Goal: Task Accomplishment & Management: Manage account settings

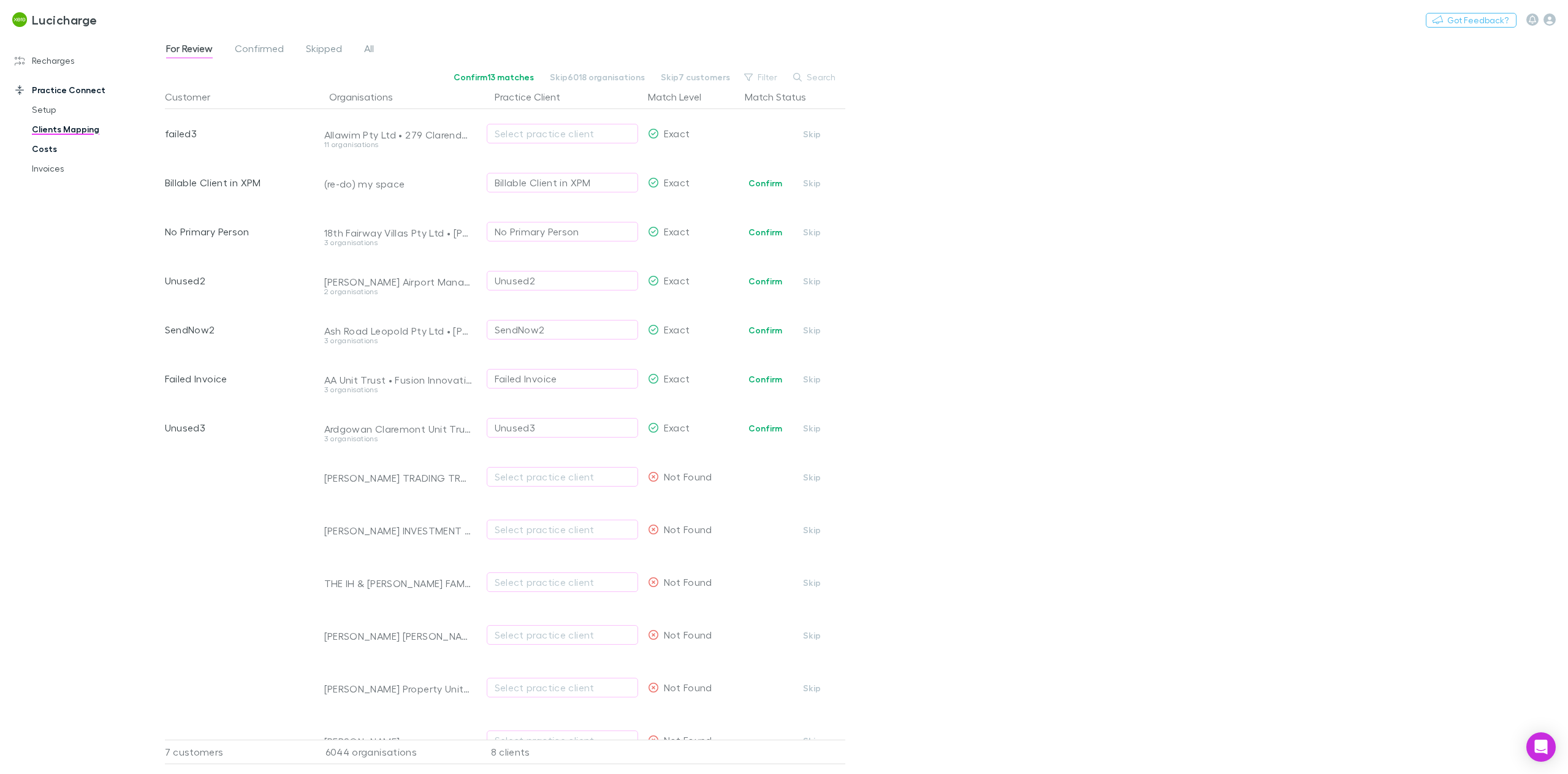
click at [50, 152] on link "Costs" at bounding box center [96, 149] width 152 height 20
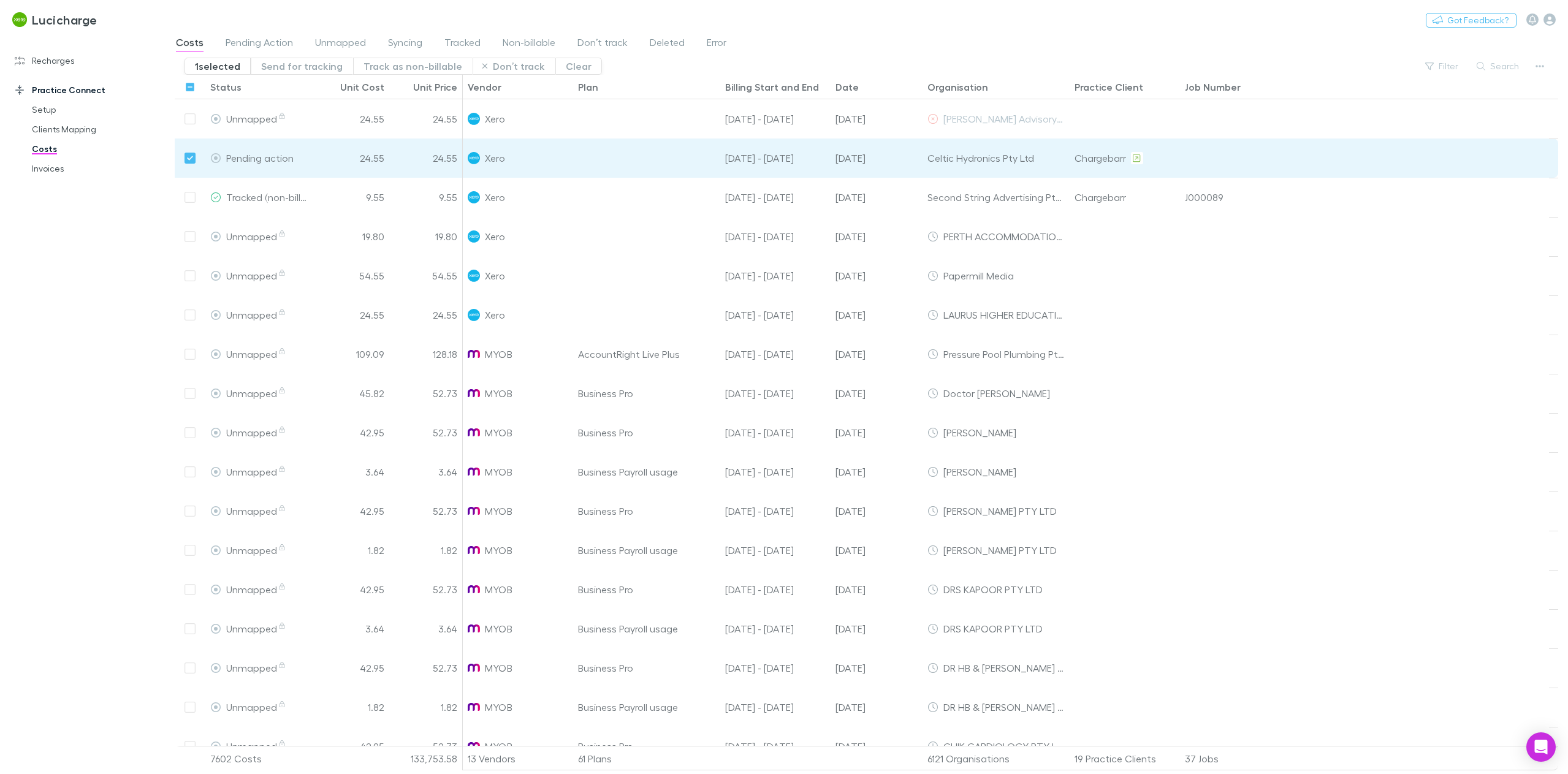
click at [238, 91] on div "Status" at bounding box center [226, 87] width 32 height 12
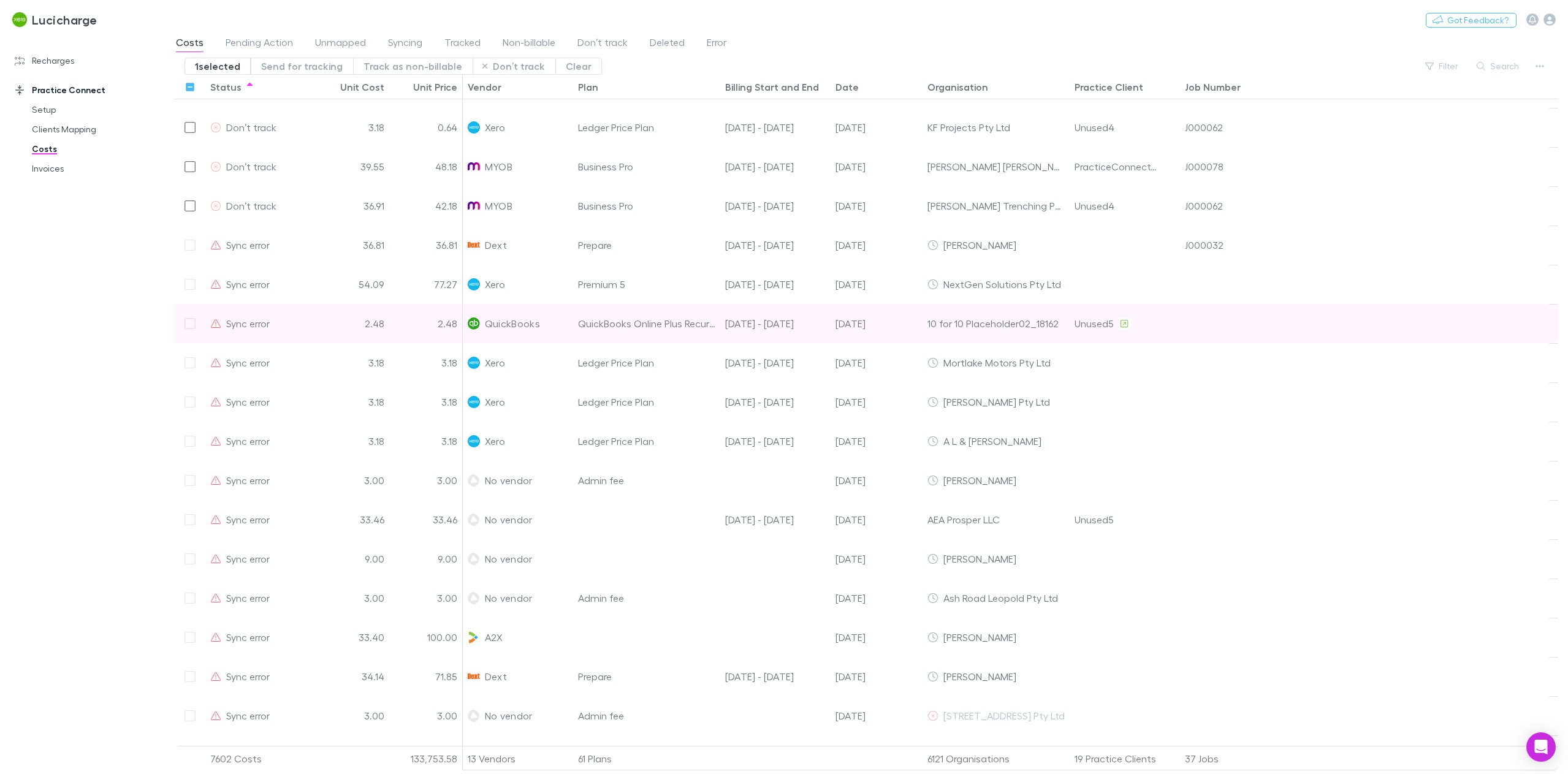
scroll to position [1196, 0]
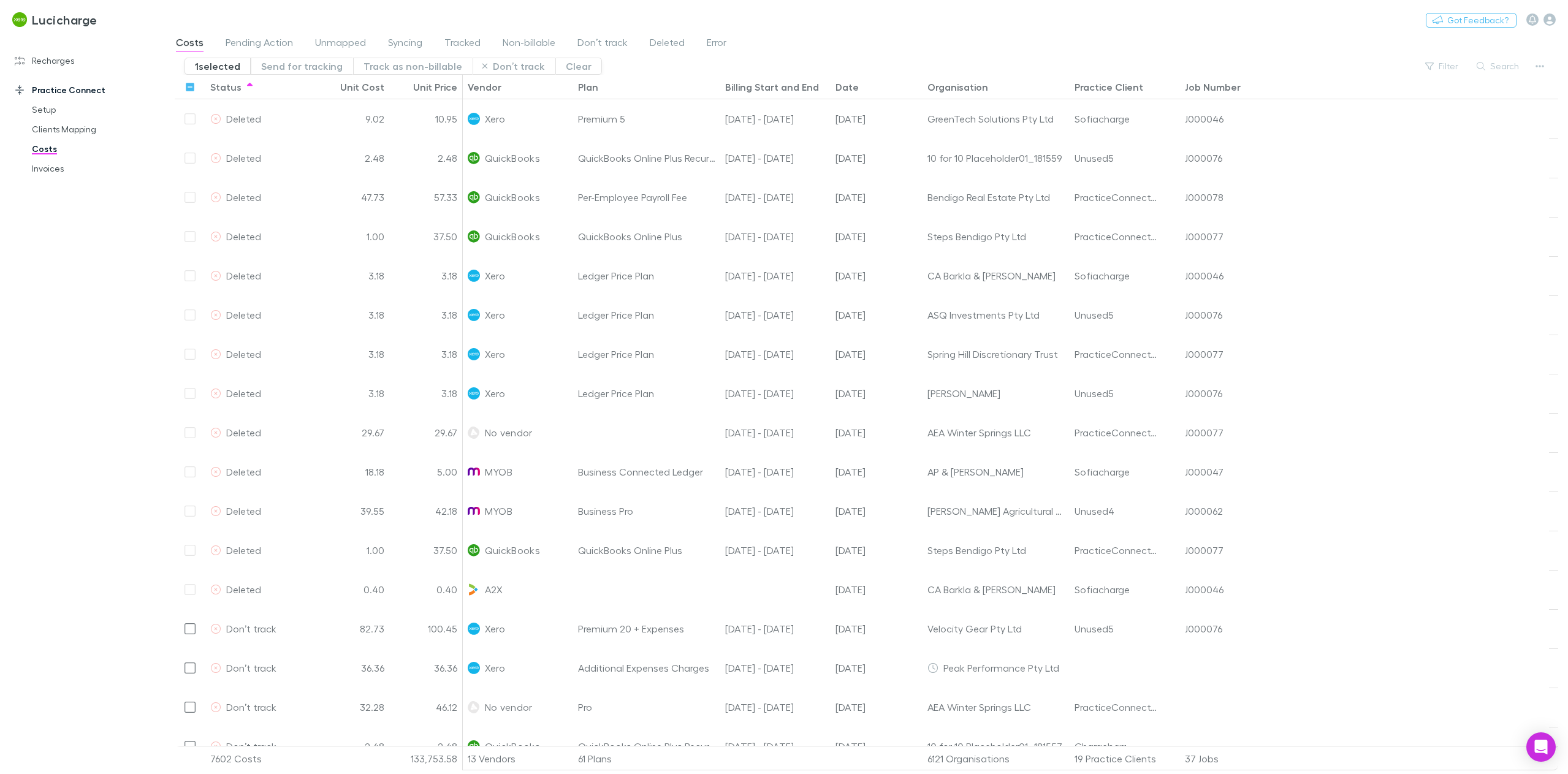
click at [243, 91] on div at bounding box center [250, 87] width 15 height 15
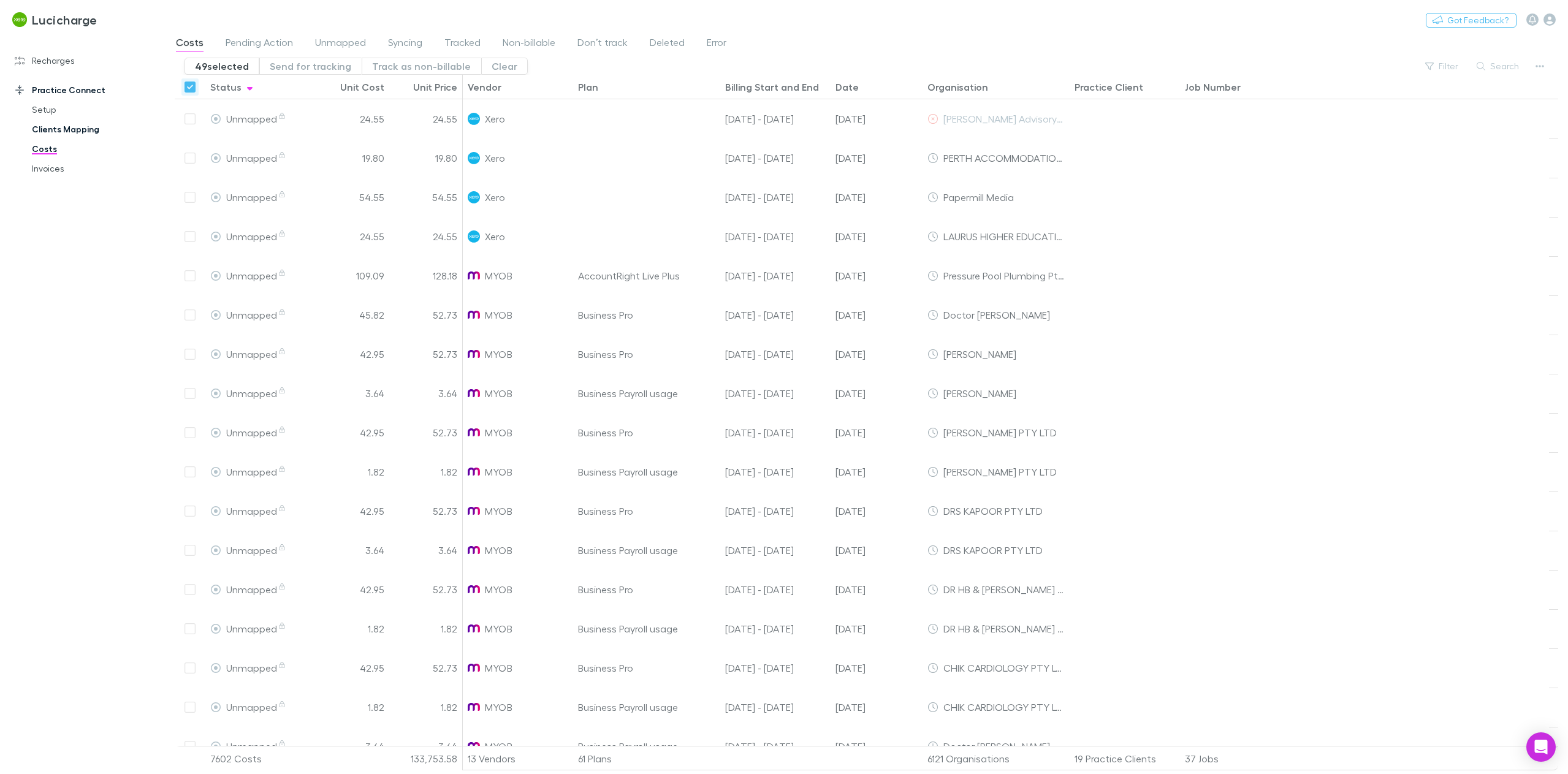
click at [48, 130] on link "Clients Mapping" at bounding box center [96, 130] width 152 height 20
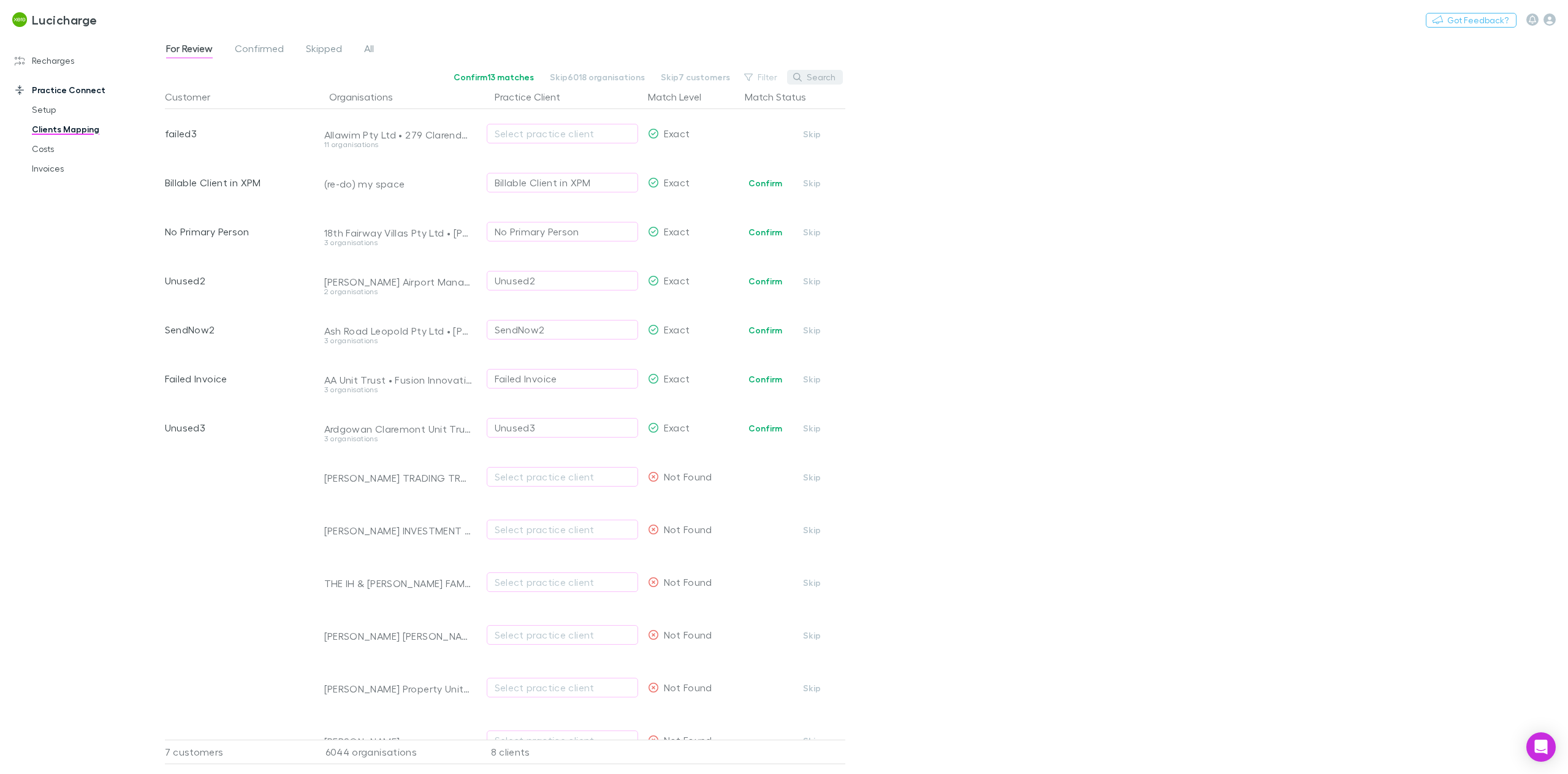
click at [811, 72] on button "Search" at bounding box center [815, 78] width 56 height 15
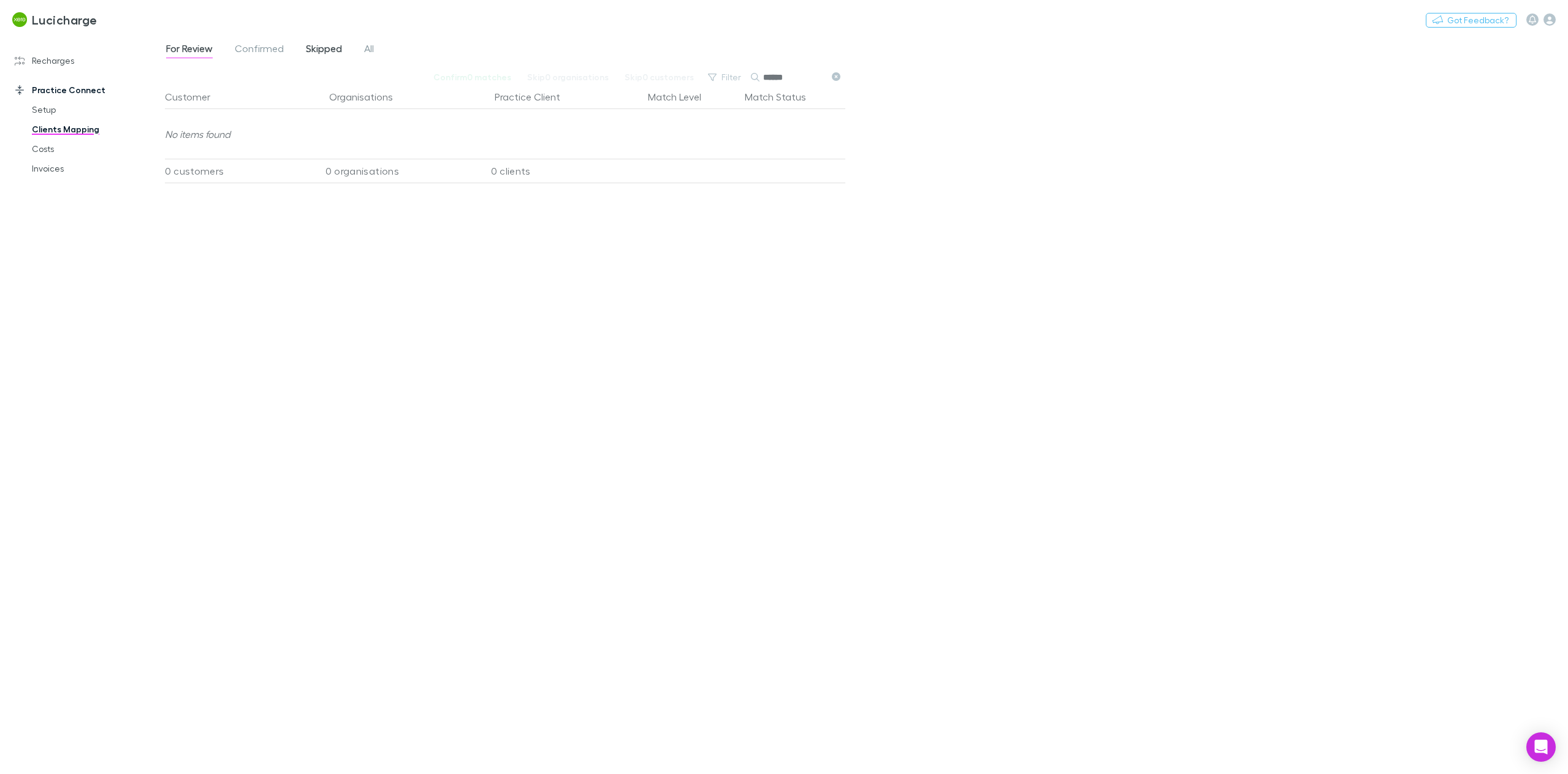
type input "******"
click at [331, 47] on span "Skipped" at bounding box center [324, 50] width 36 height 16
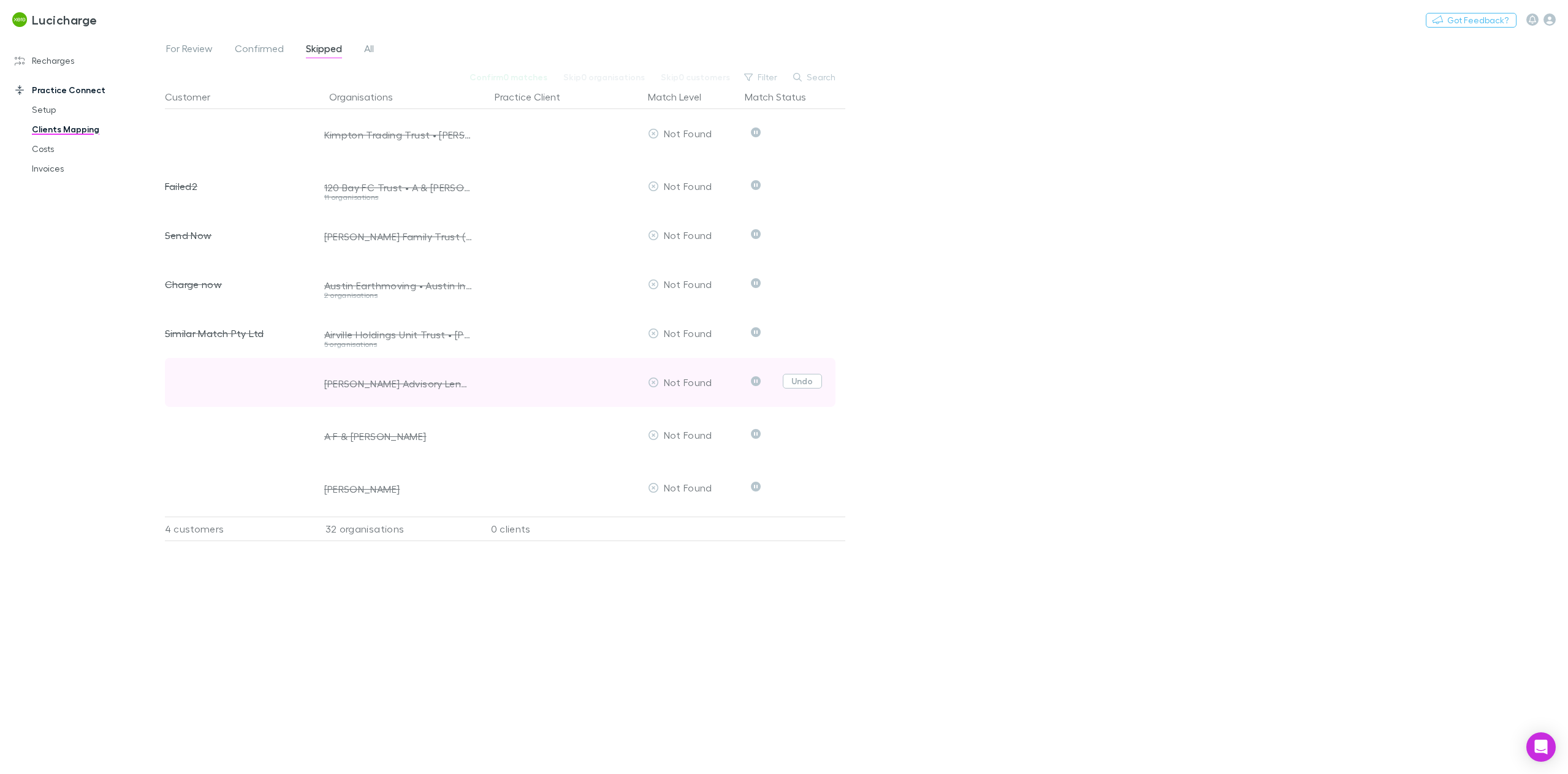
click at [803, 385] on button "Undo" at bounding box center [802, 381] width 39 height 15
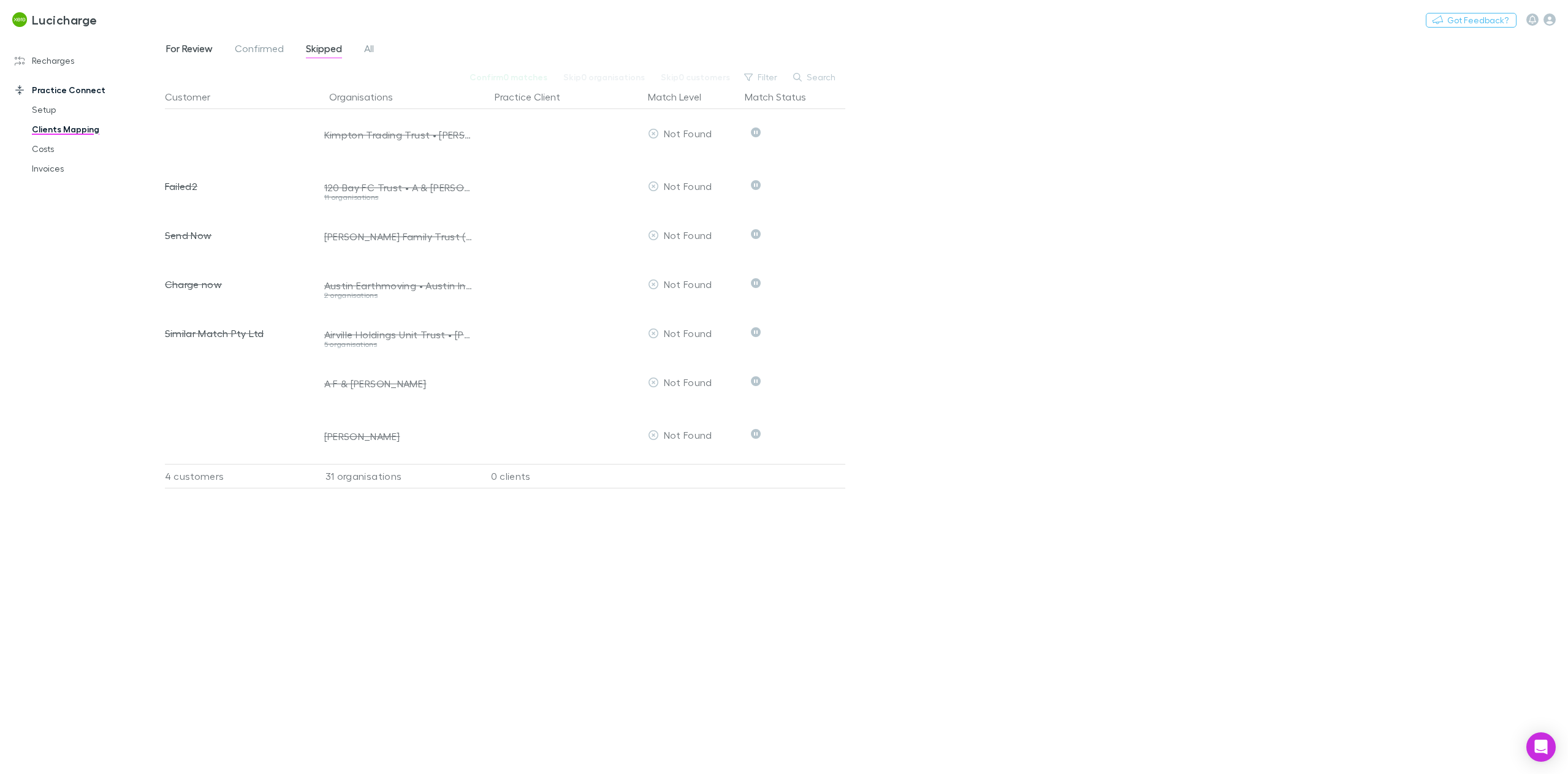
click at [199, 51] on span "For Review" at bounding box center [190, 50] width 47 height 16
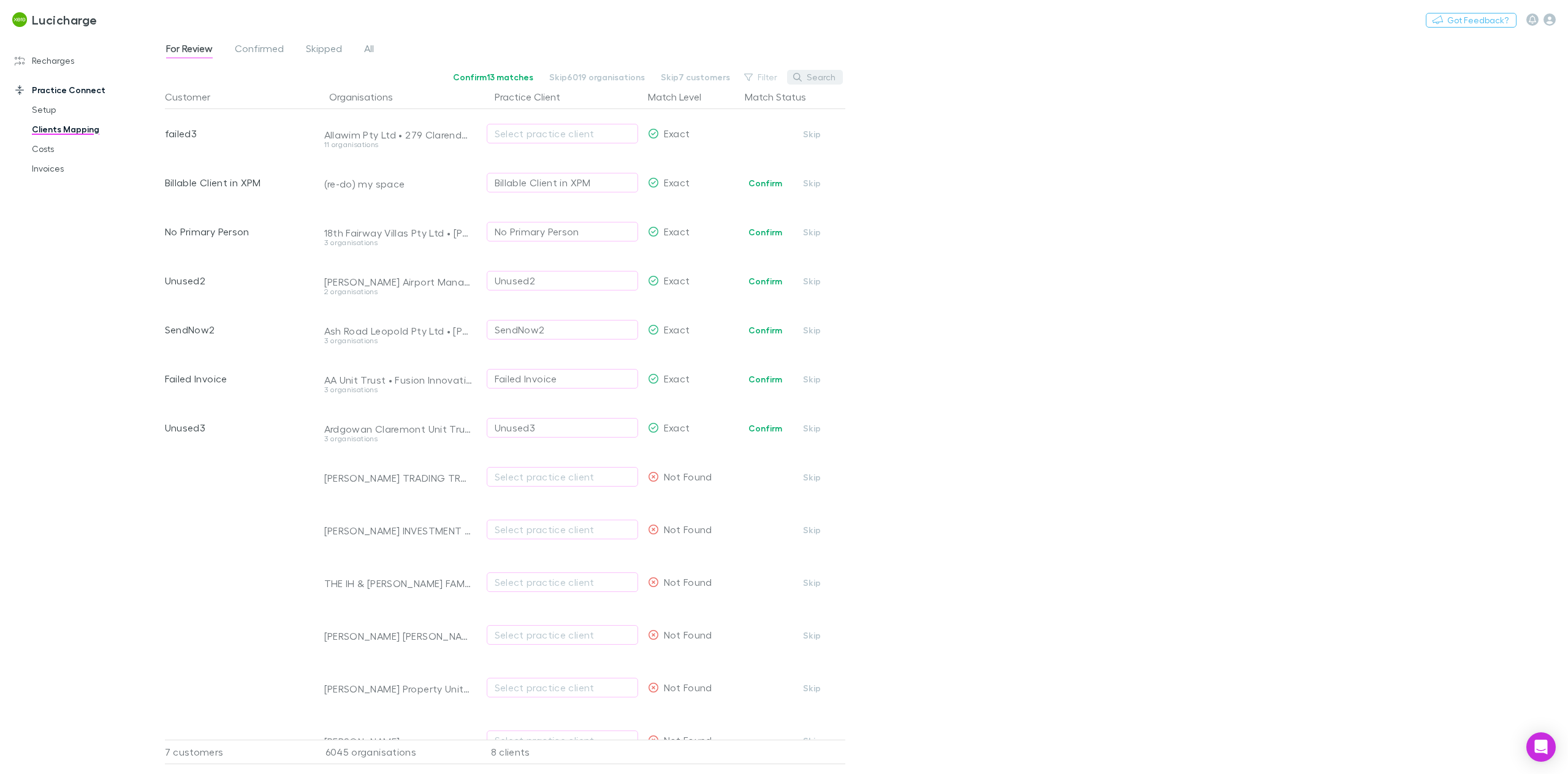
click at [812, 71] on button "Search" at bounding box center [815, 78] width 56 height 15
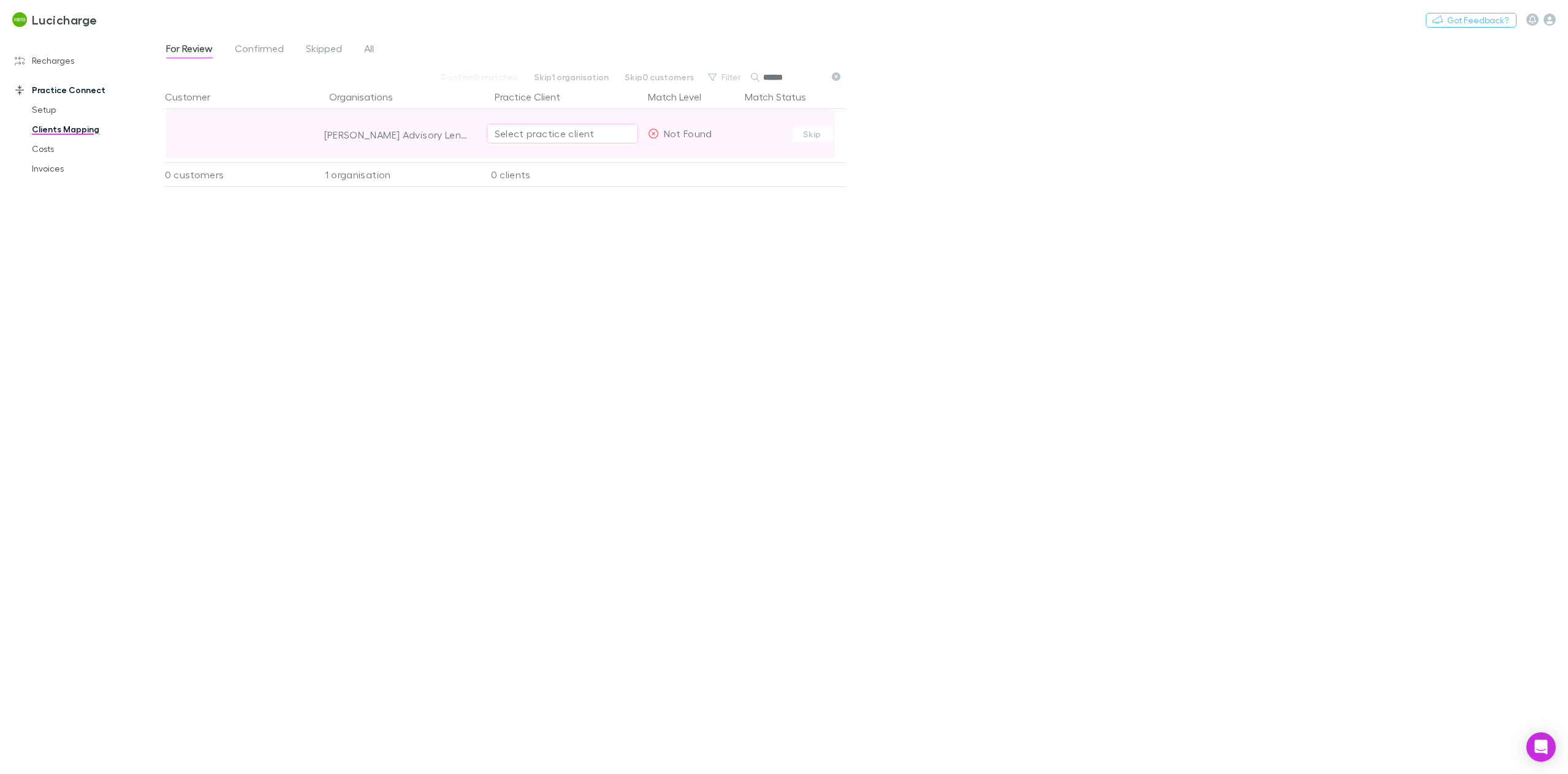
type input "******"
click at [548, 133] on div "Select practice client" at bounding box center [563, 134] width 136 height 15
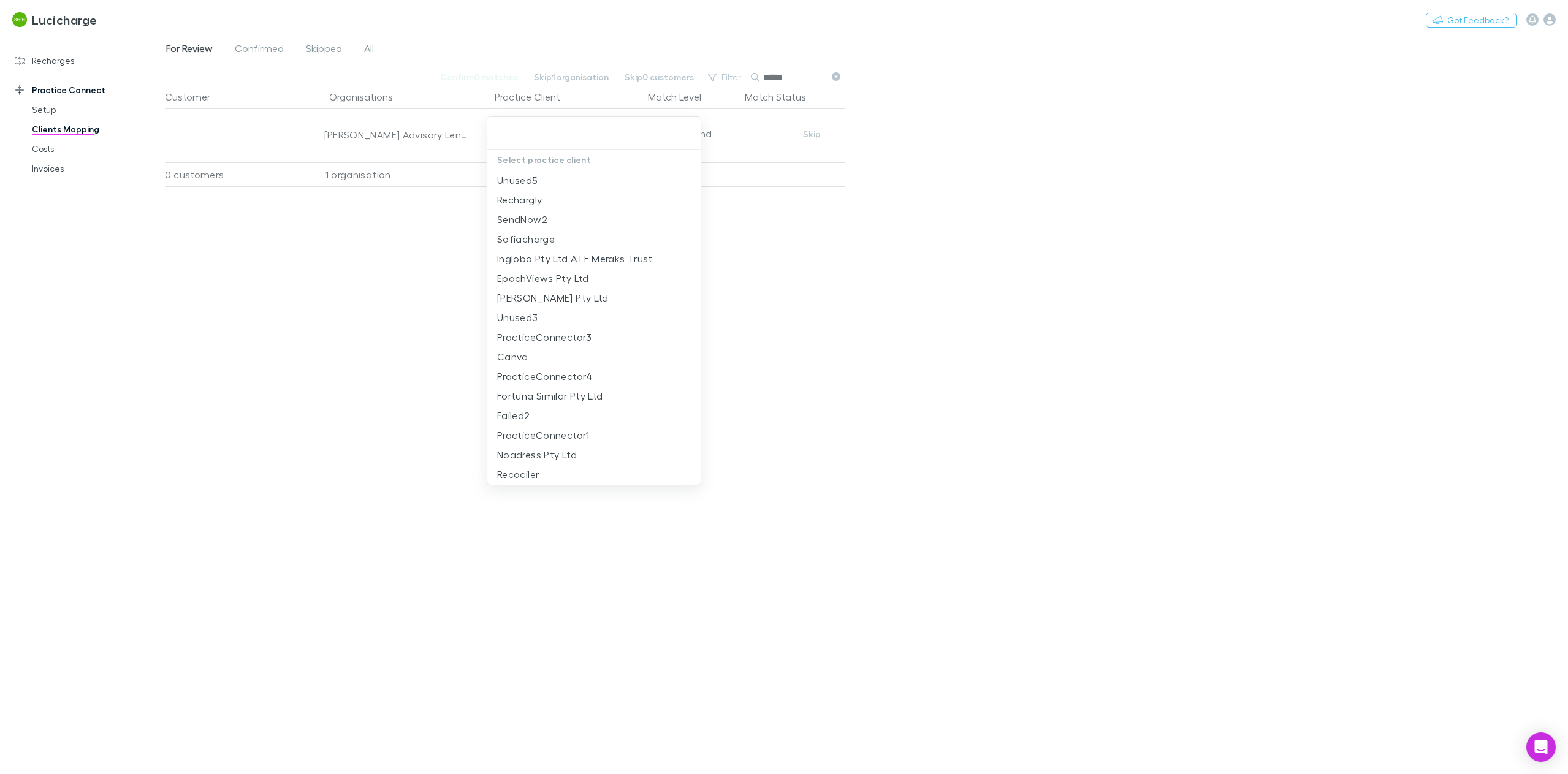
click at [59, 151] on div at bounding box center [784, 387] width 1568 height 774
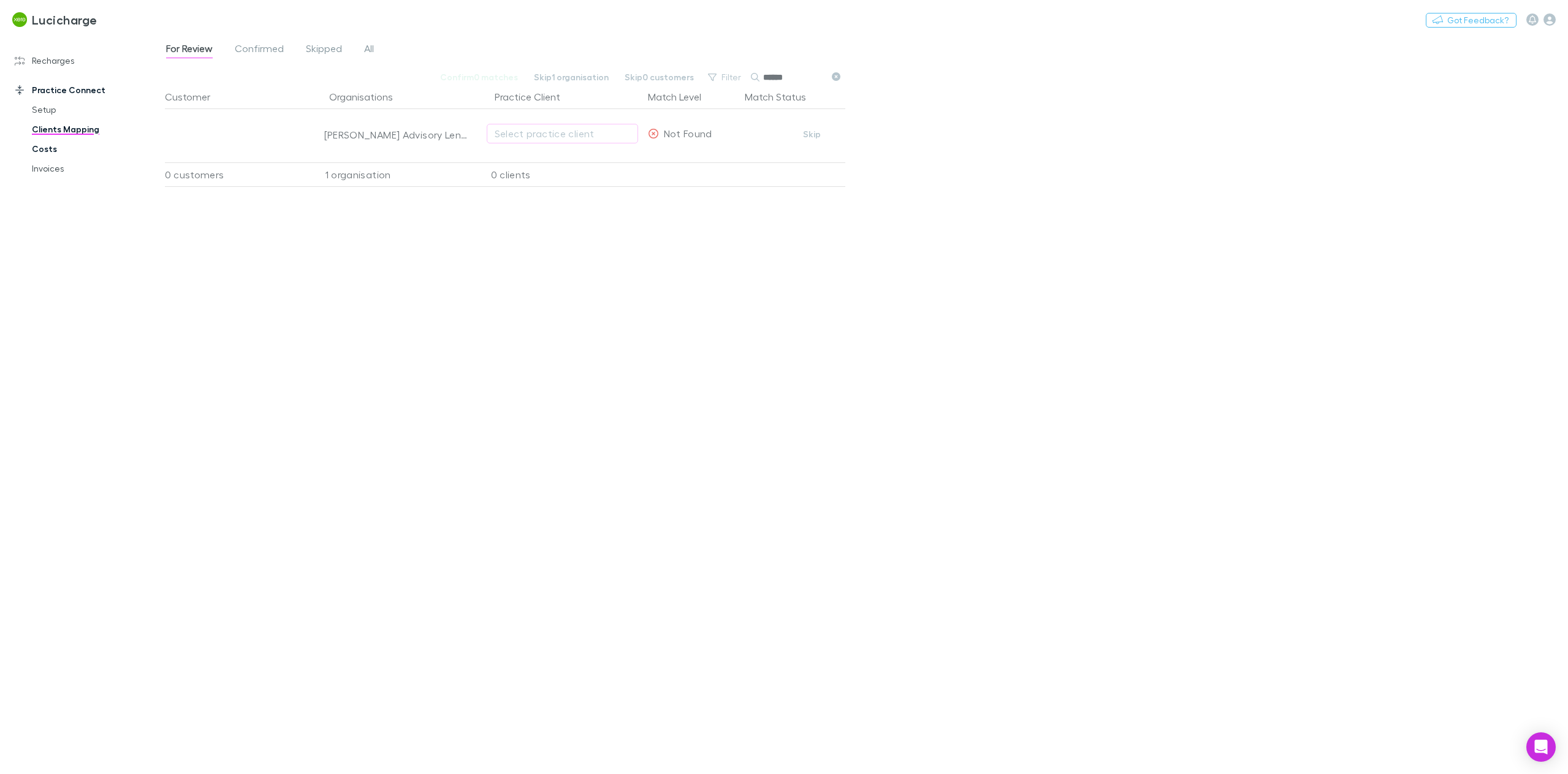
click at [35, 151] on link "Costs" at bounding box center [96, 149] width 152 height 20
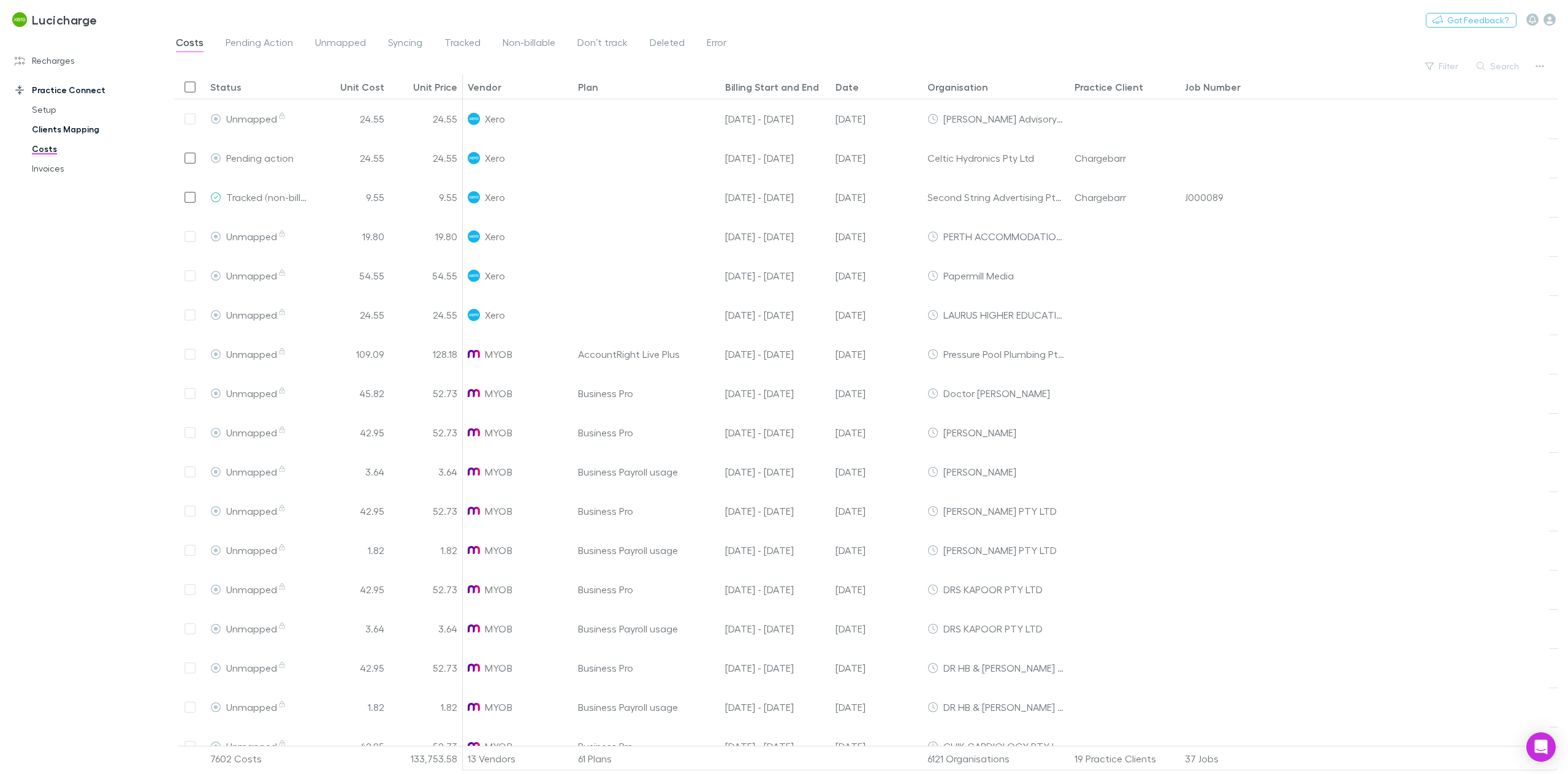
click at [79, 129] on link "Clients Mapping" at bounding box center [96, 130] width 152 height 20
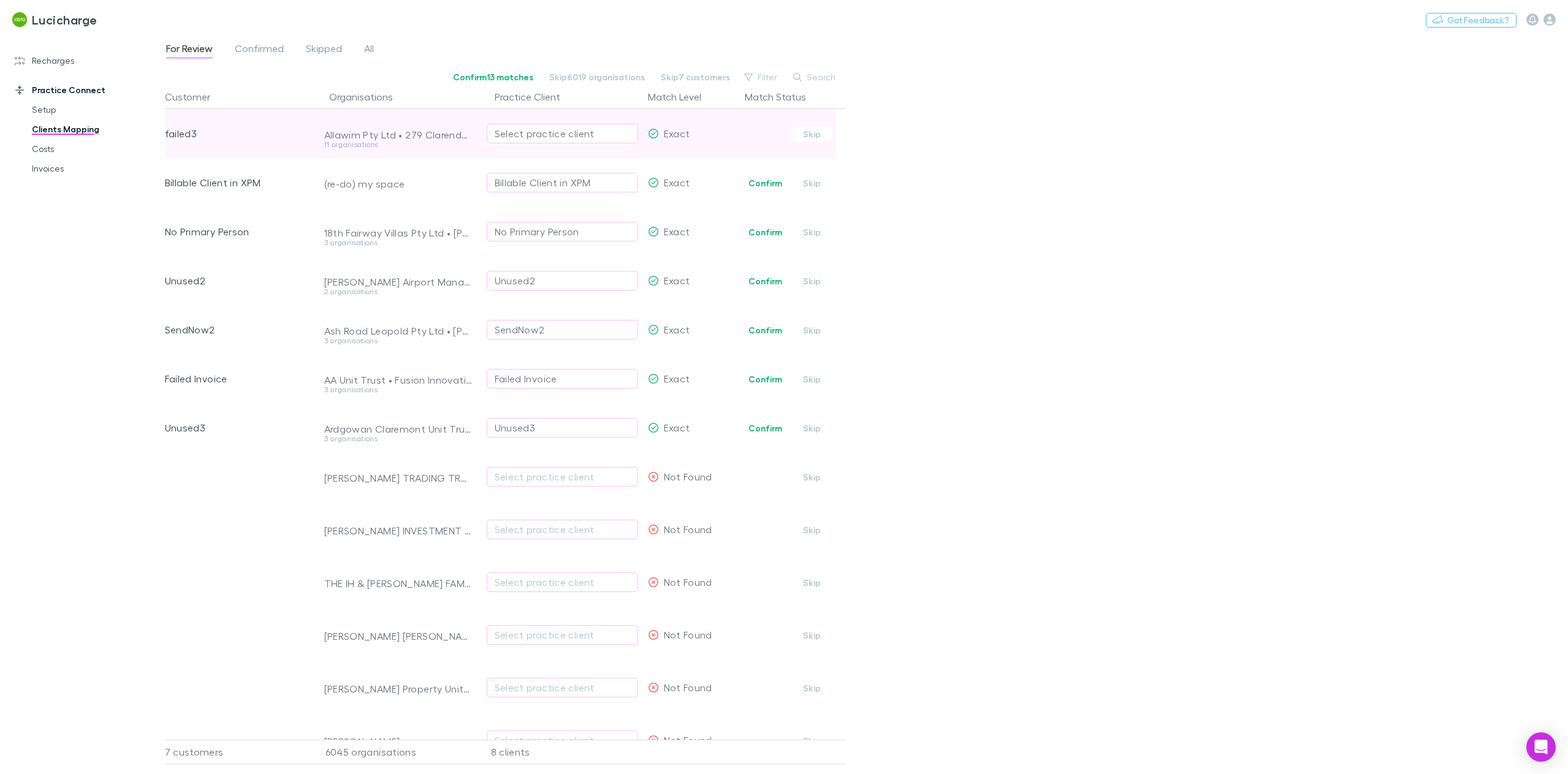
click at [526, 136] on div "Select practice client" at bounding box center [563, 134] width 136 height 15
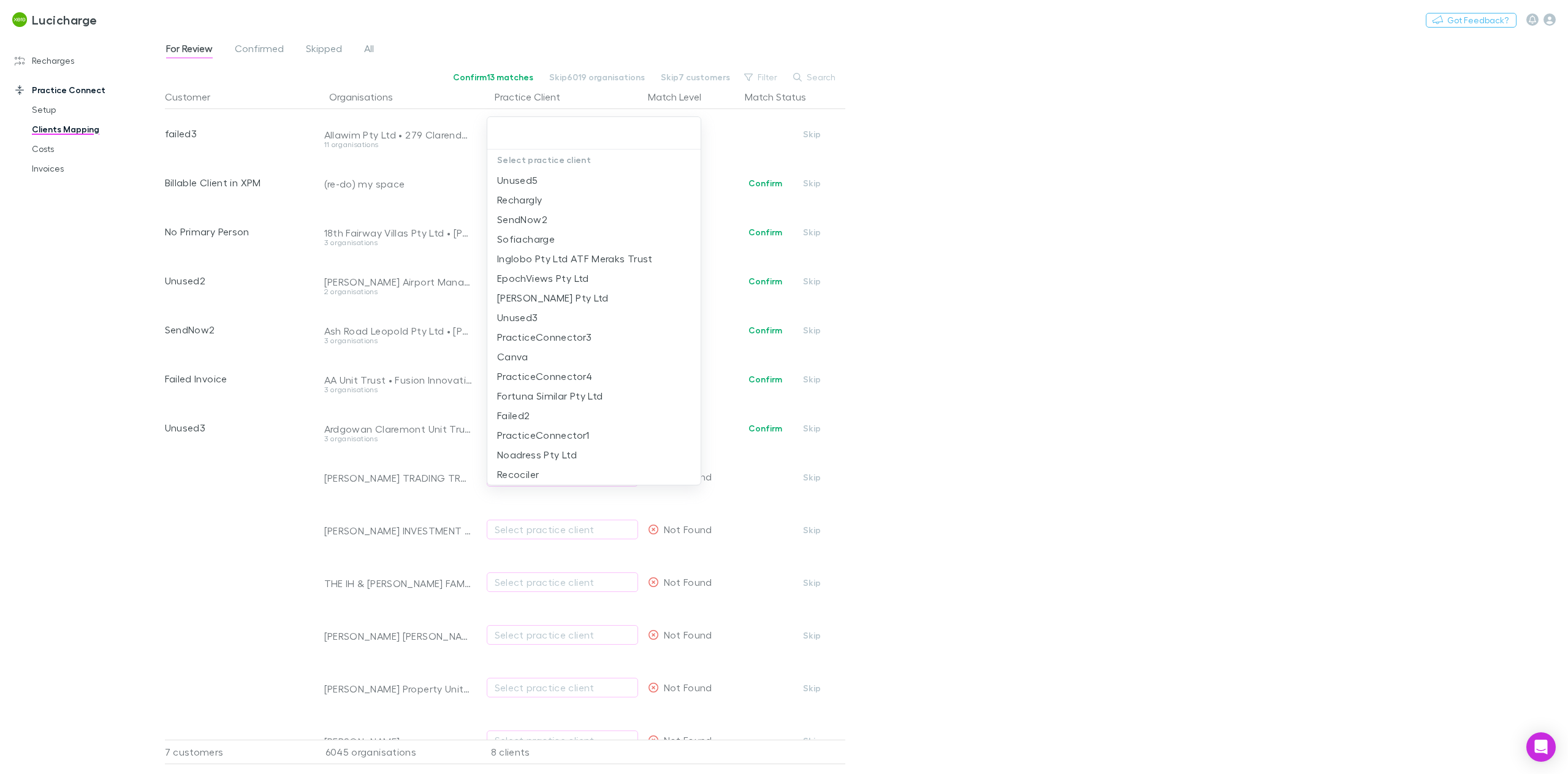
click at [808, 69] on div at bounding box center [784, 387] width 1568 height 774
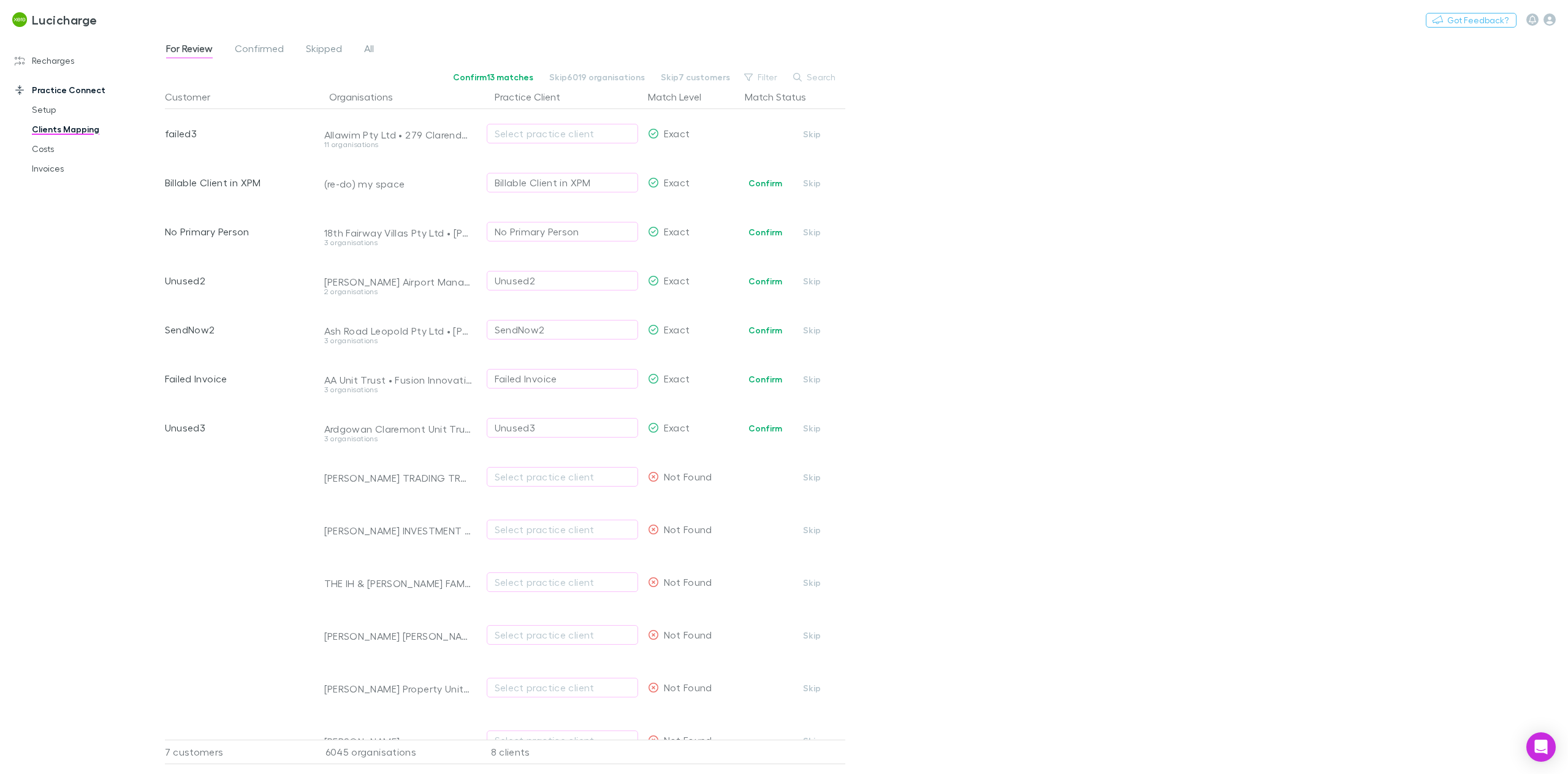
click at [805, 78] on div "Select practice client Unused5 Rechargly SendNow2 Sofiacharge Inglobo Pty Ltd A…" at bounding box center [784, 387] width 1568 height 774
click at [800, 78] on icon "button" at bounding box center [797, 77] width 8 height 8
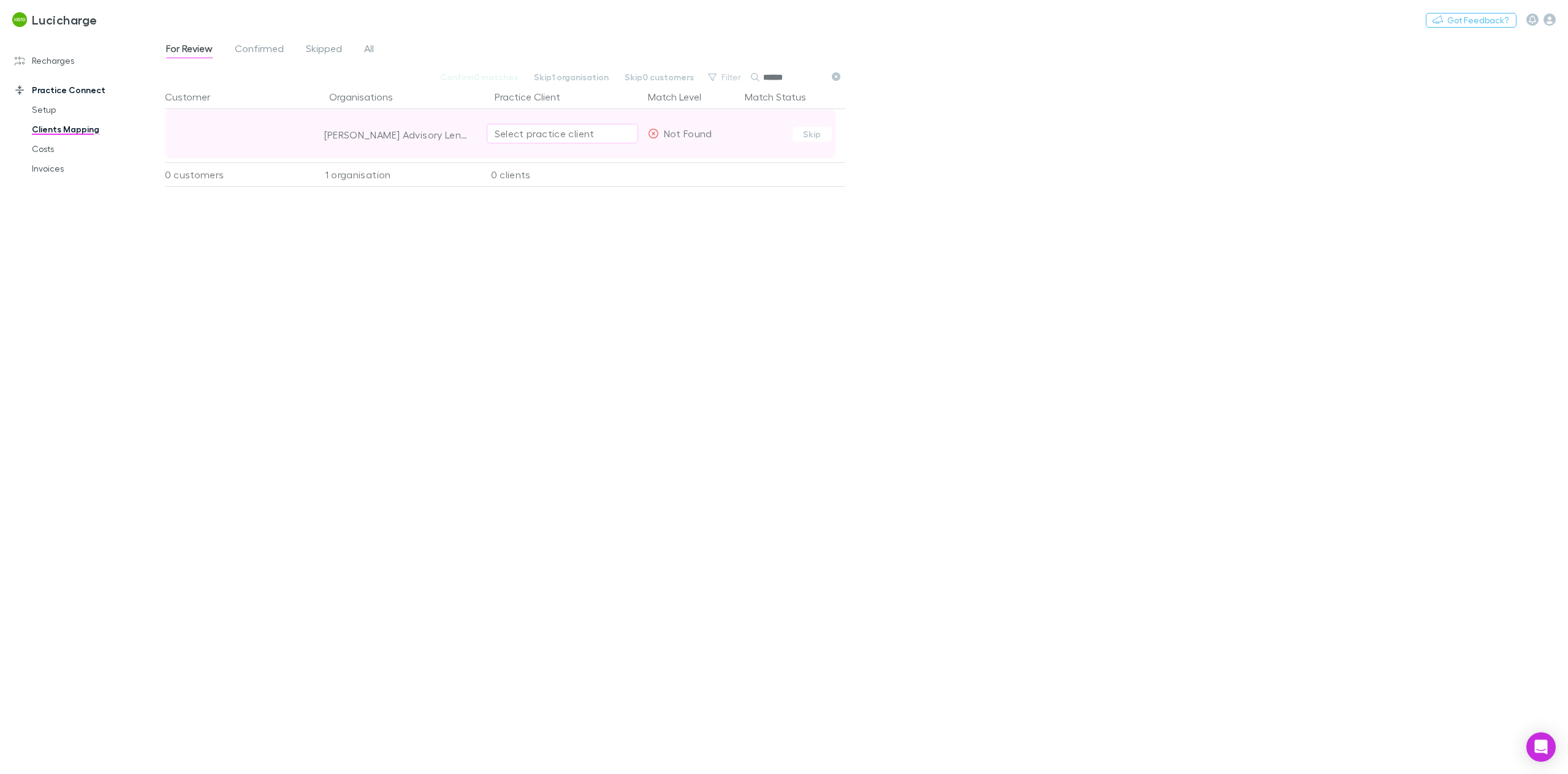
type input "******"
click at [551, 136] on div "Select practice client" at bounding box center [563, 134] width 136 height 15
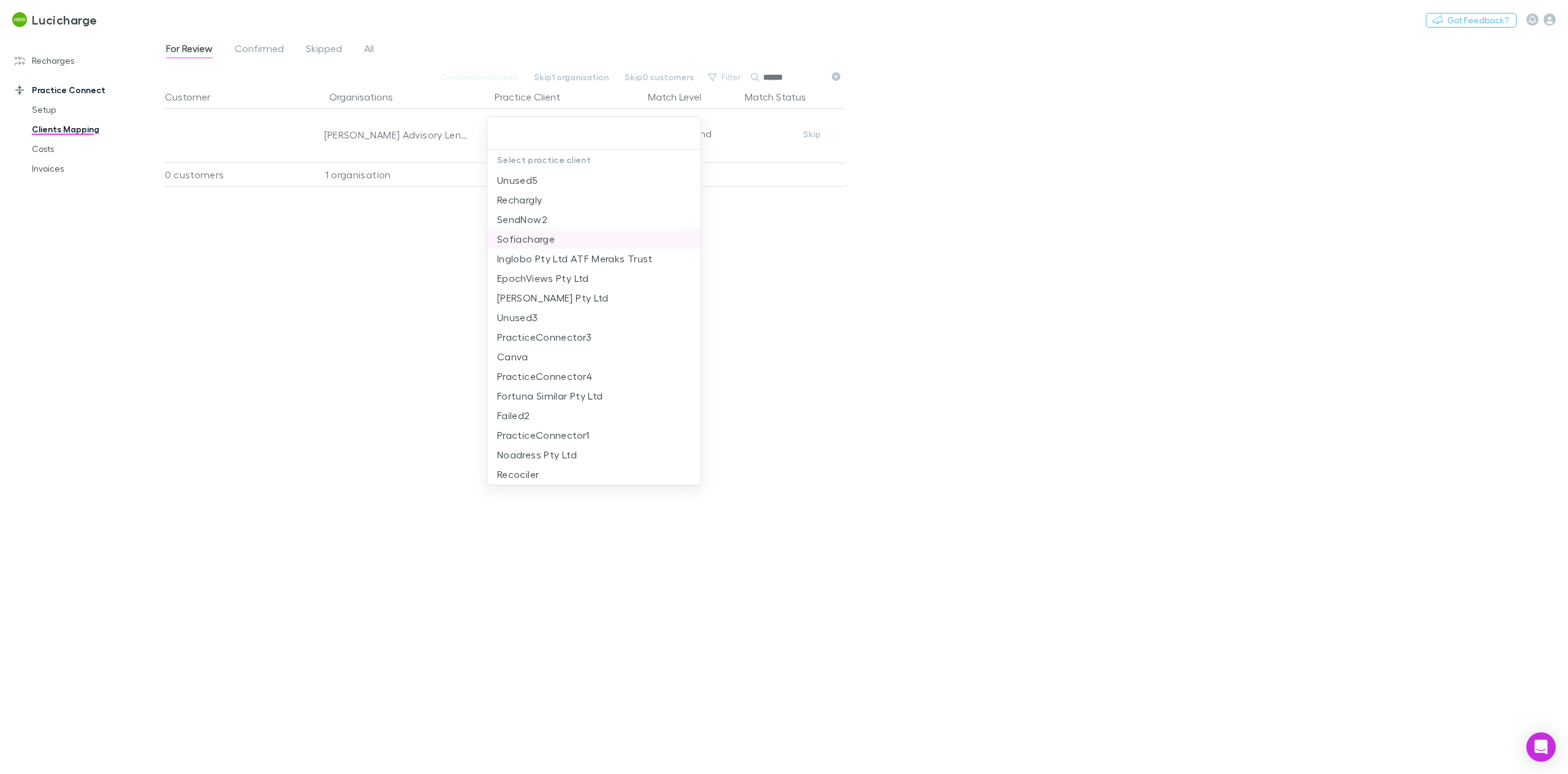
click at [552, 238] on li "Sofiacharge" at bounding box center [593, 239] width 213 height 20
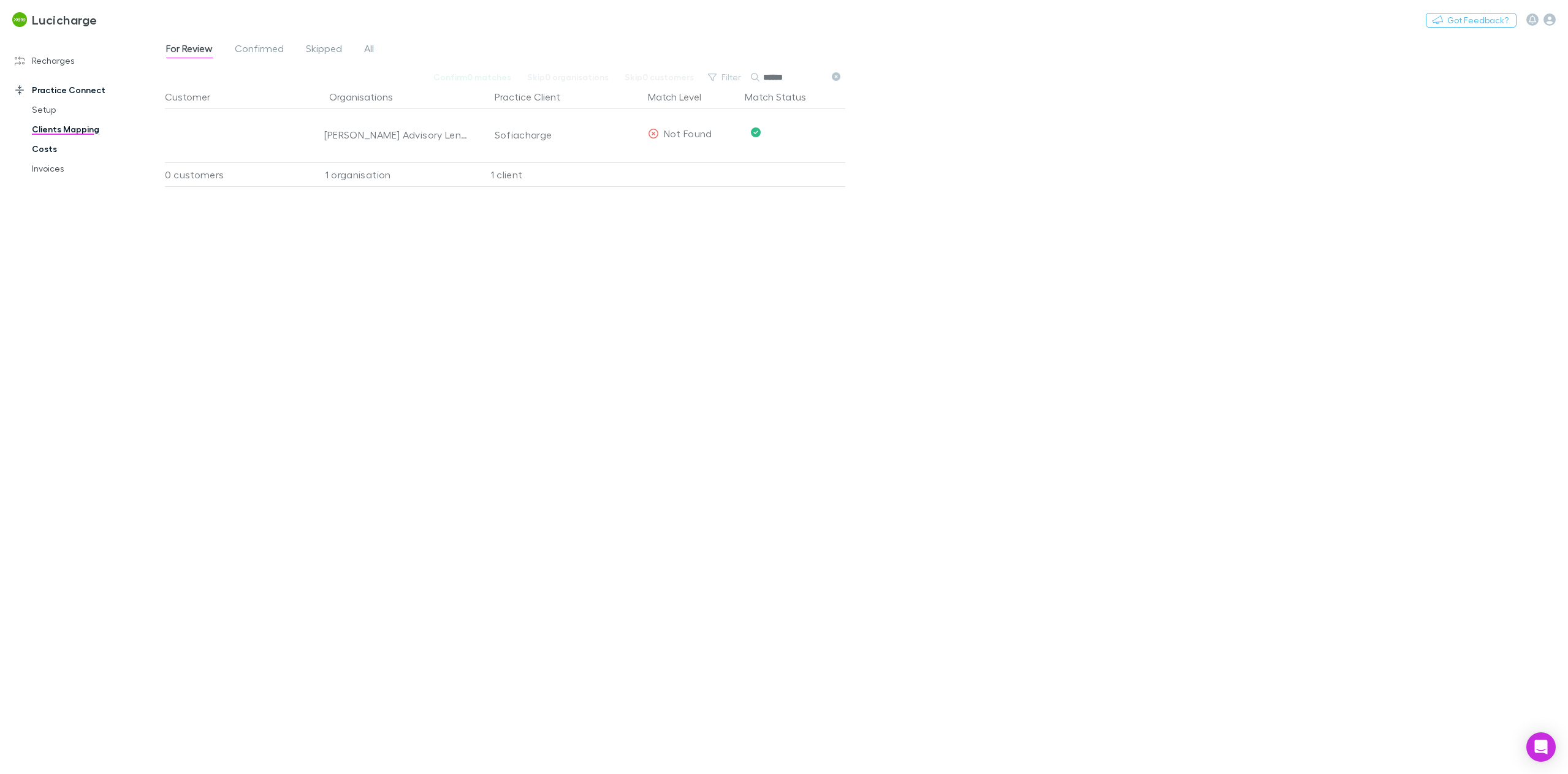
click at [55, 154] on link "Costs" at bounding box center [96, 149] width 152 height 20
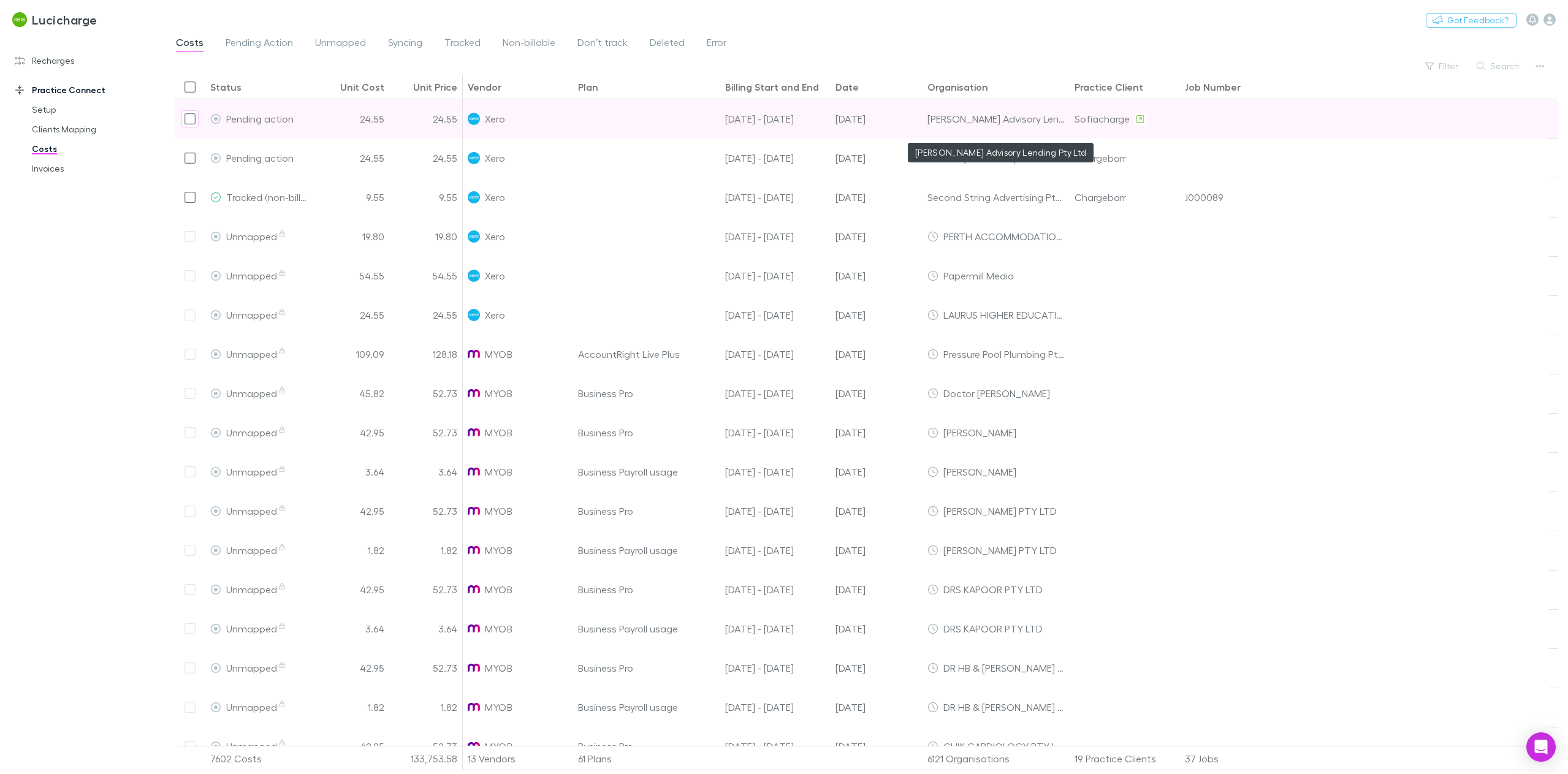
click at [950, 118] on div "[PERSON_NAME] Advisory Lending Pty Ltd" at bounding box center [996, 118] width 137 height 38
copy div "[PERSON_NAME] Advisory Lending Pty Ltd"
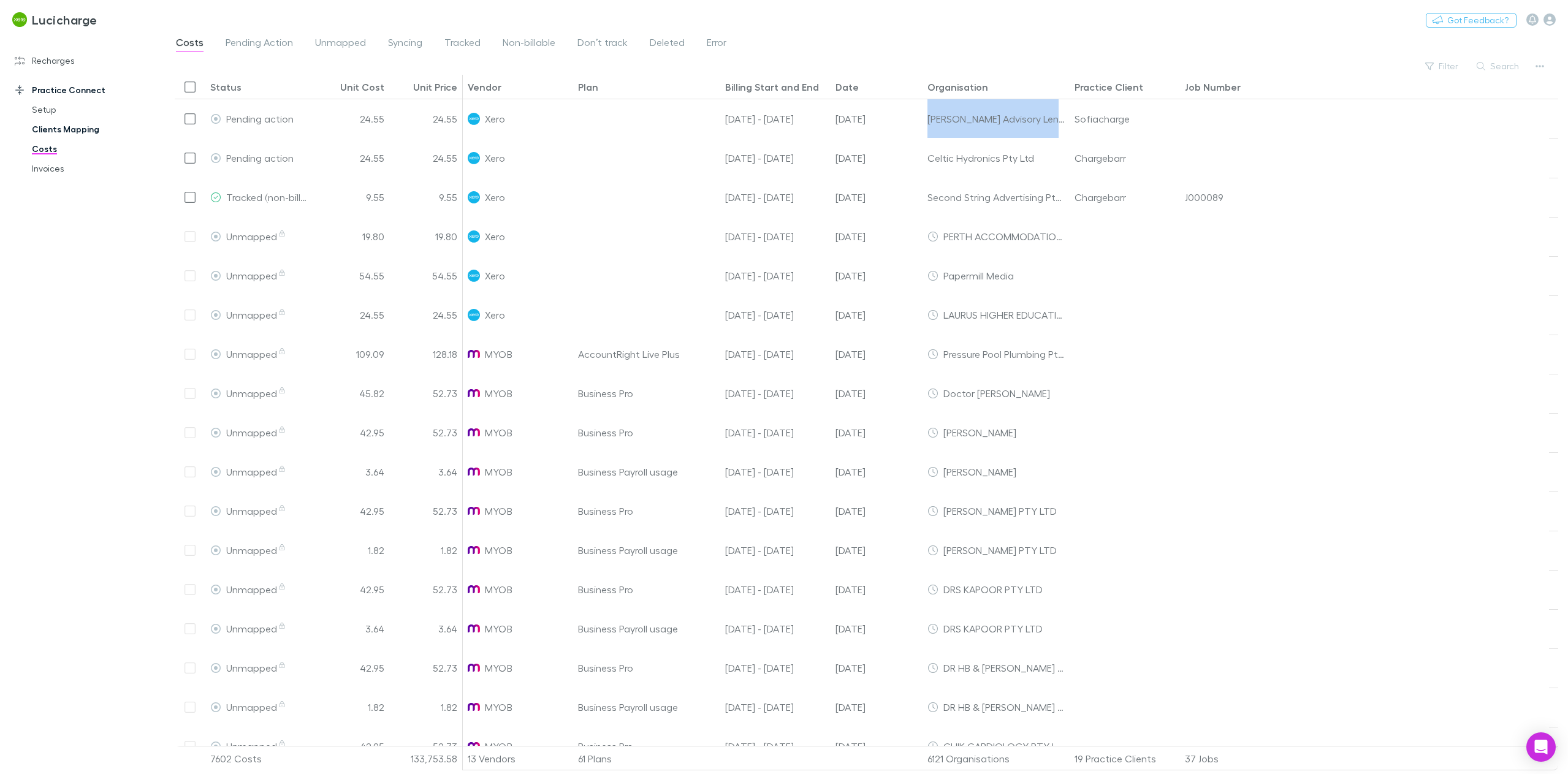
click at [50, 128] on link "Clients Mapping" at bounding box center [96, 130] width 152 height 20
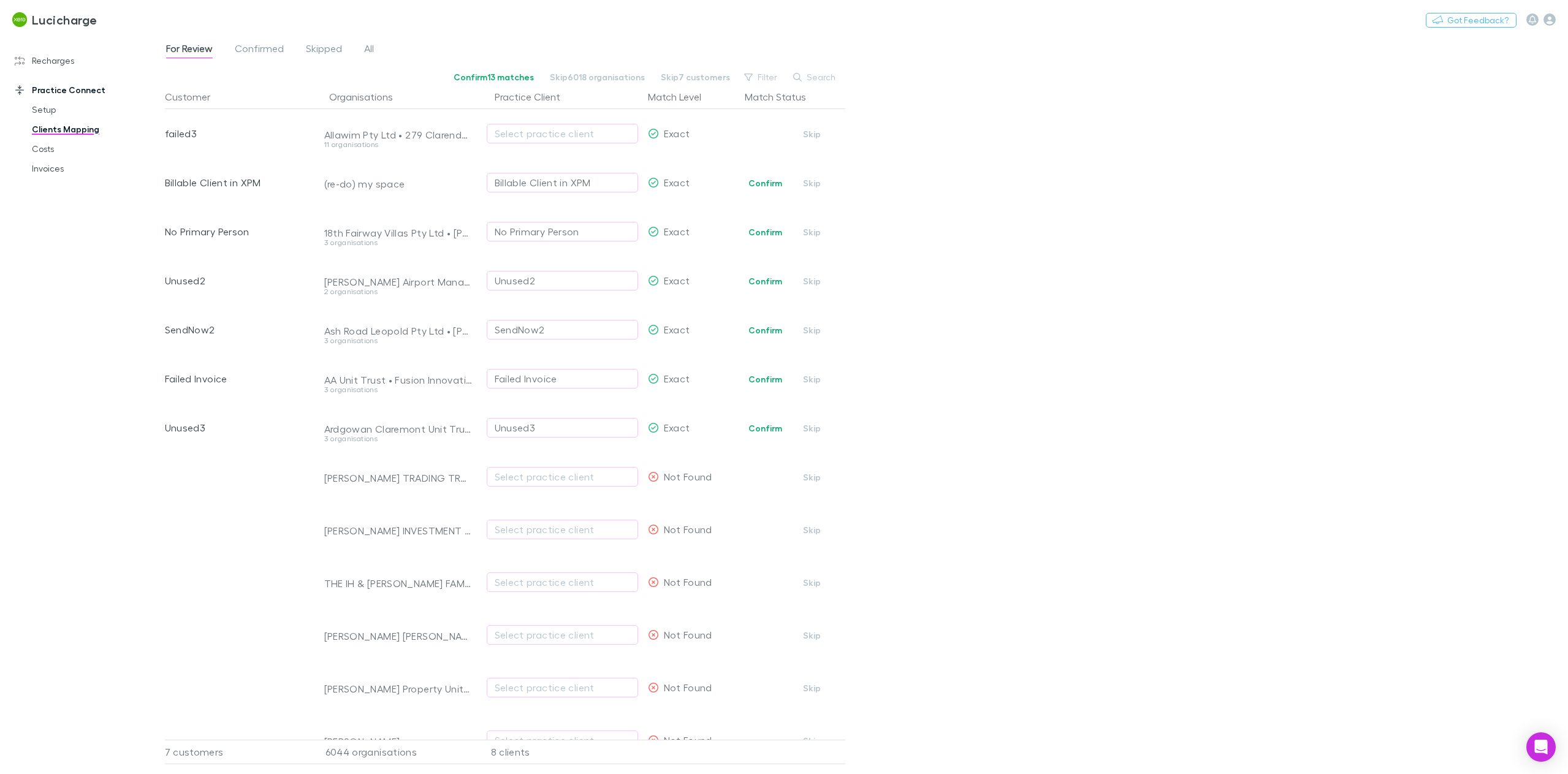
click at [801, 75] on icon "button" at bounding box center [797, 77] width 8 height 8
paste input "**********"
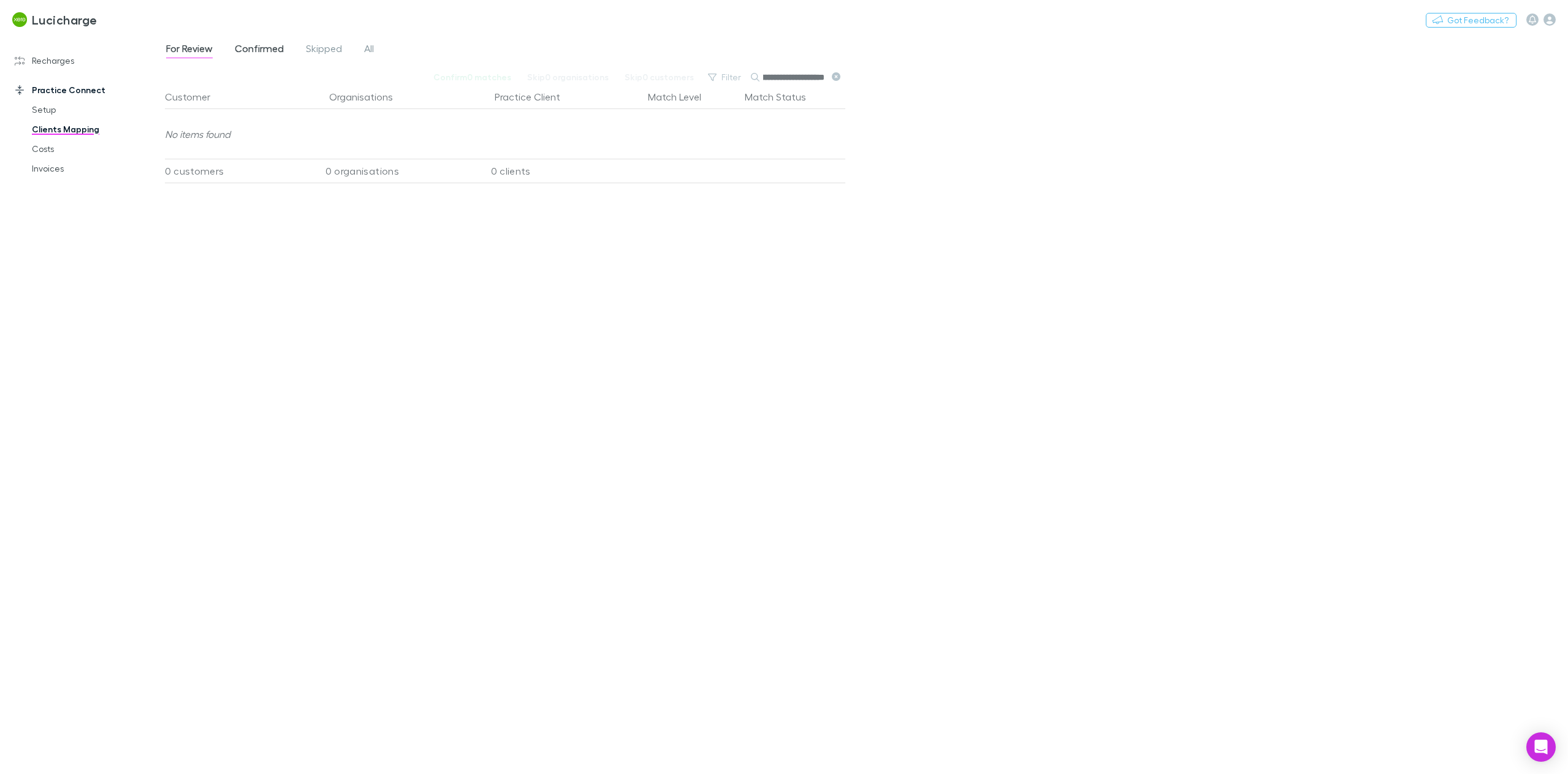
type input "**********"
click at [250, 53] on span "Confirmed" at bounding box center [259, 50] width 49 height 16
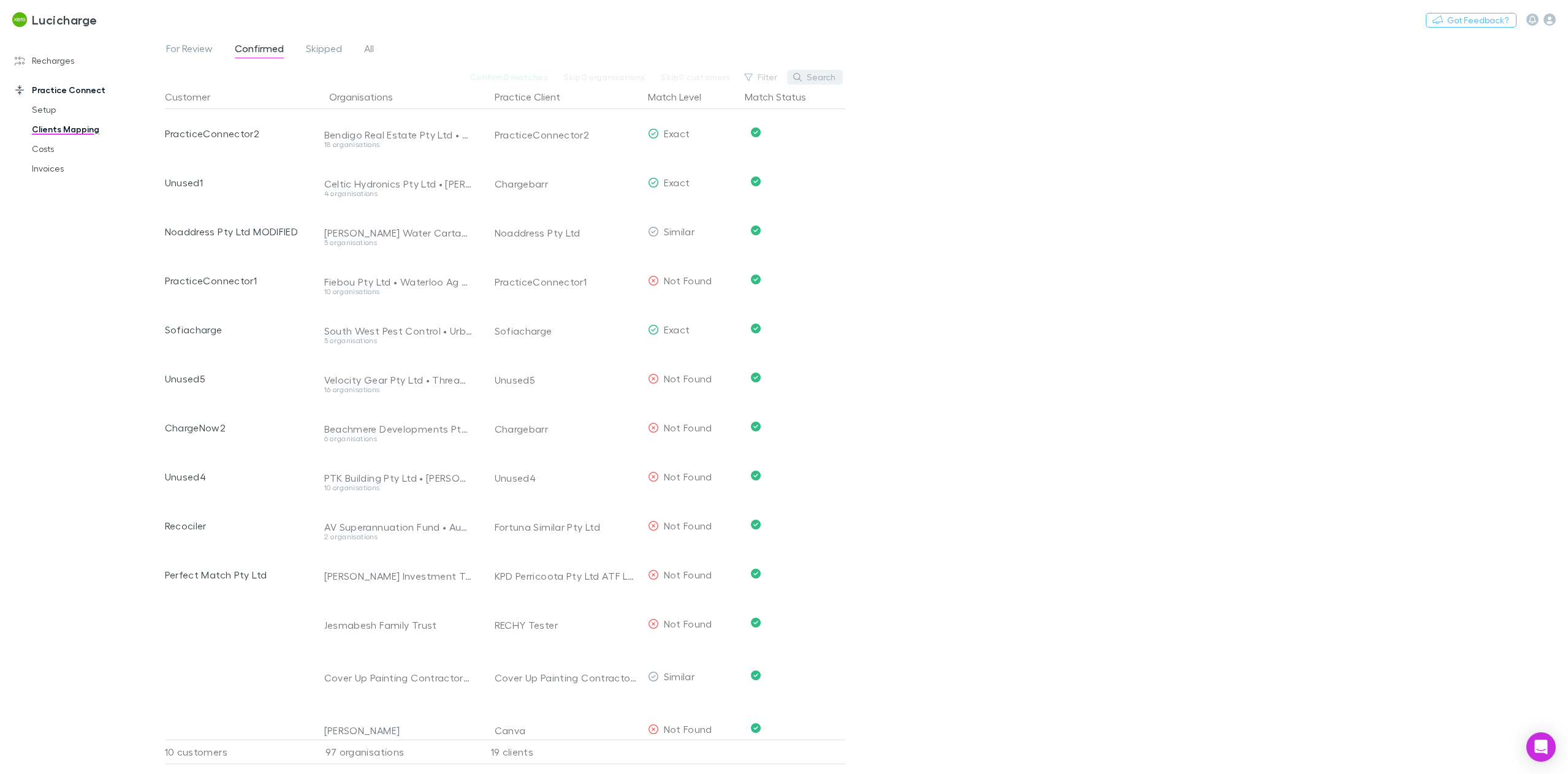
click at [806, 74] on button "Search" at bounding box center [815, 78] width 56 height 15
paste input "**********"
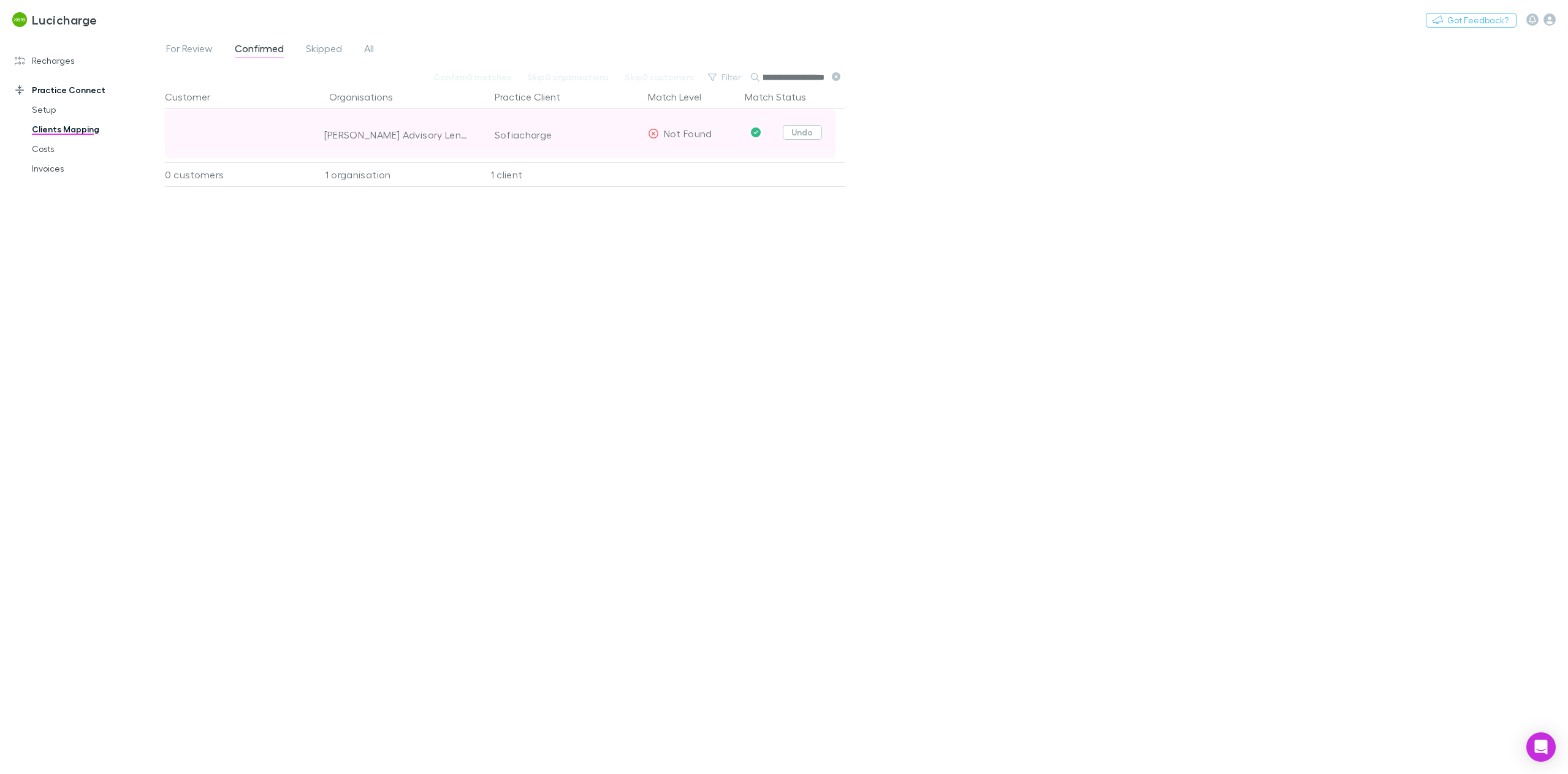
type input "**********"
click at [792, 132] on button "Undo" at bounding box center [802, 133] width 39 height 15
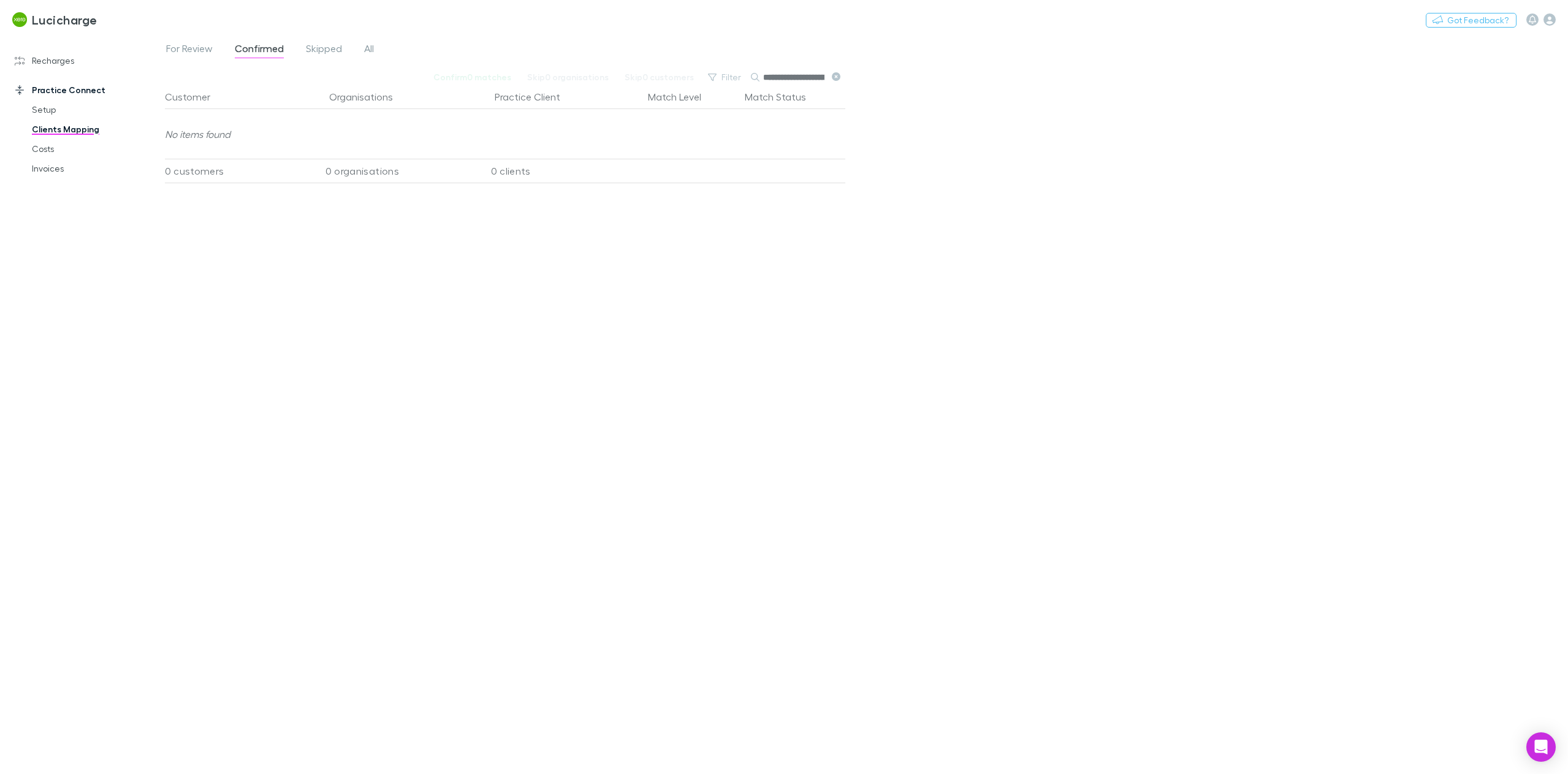
scroll to position [0, 85]
click at [44, 149] on link "Costs" at bounding box center [96, 149] width 152 height 20
